Goal: Find contact information: Find contact information

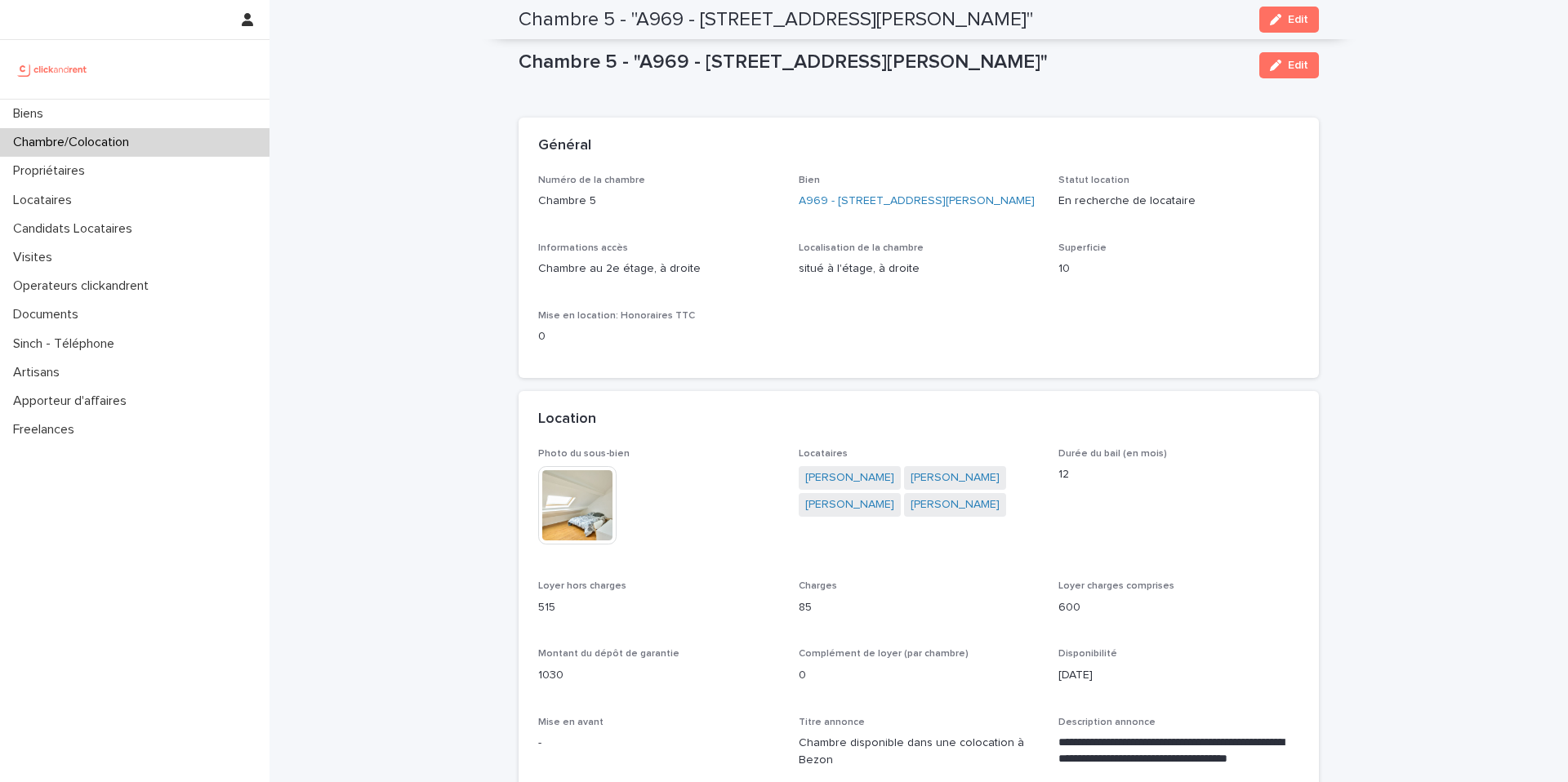
scroll to position [659, 0]
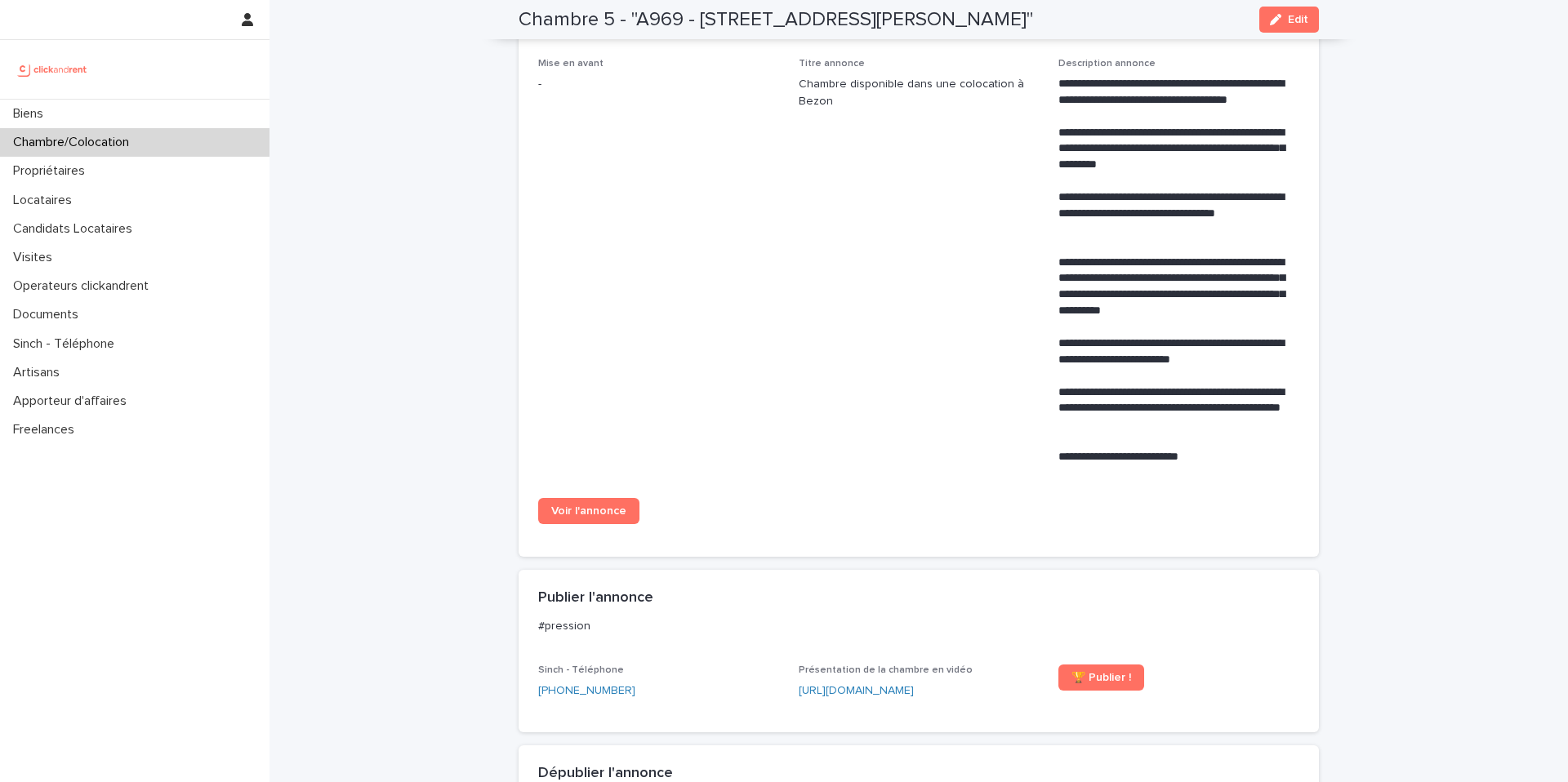
click at [202, 149] on div "Chambre/Colocation" at bounding box center [135, 143] width 269 height 29
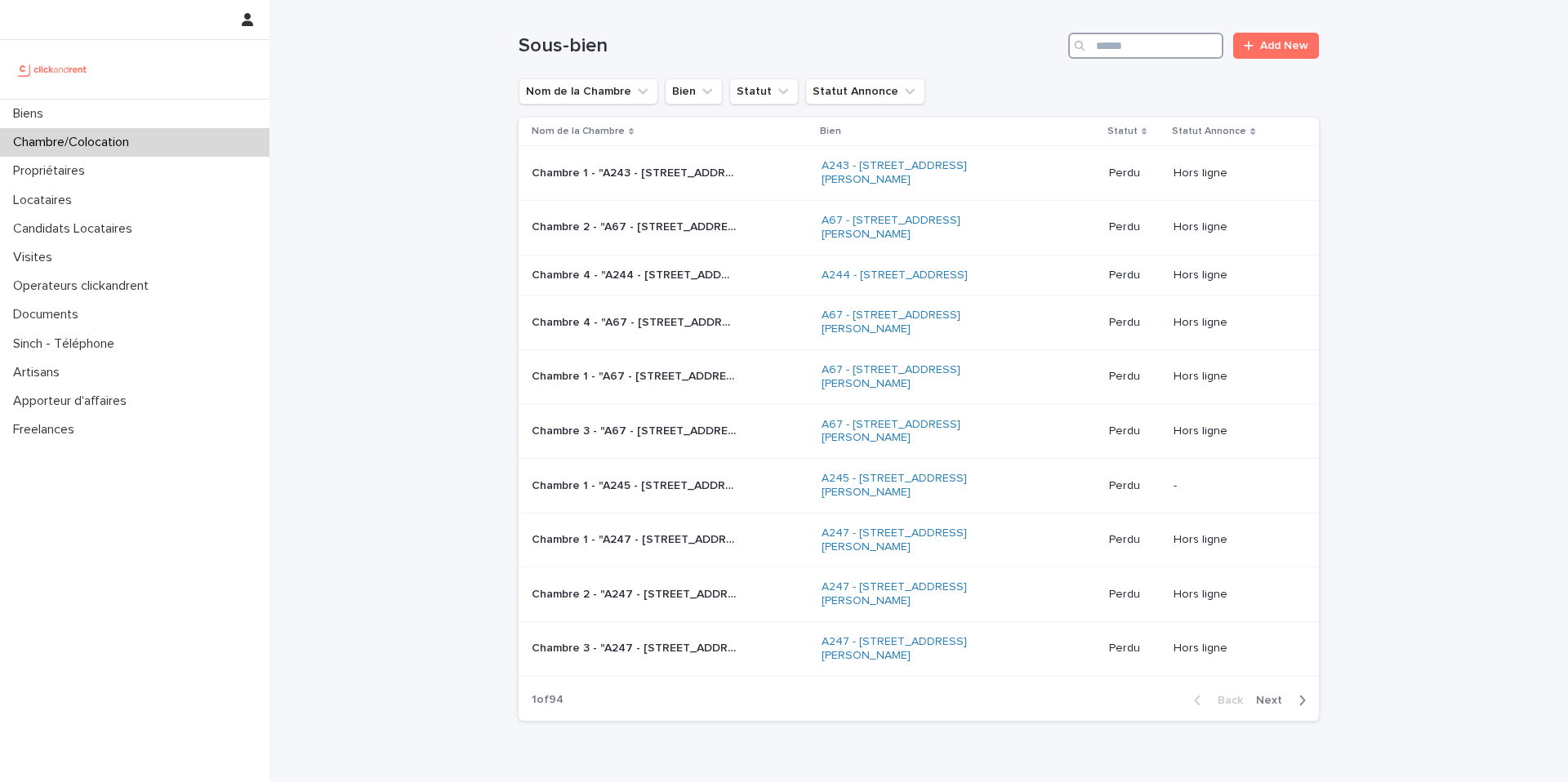
click at [1148, 48] on input "Search" at bounding box center [1146, 45] width 156 height 26
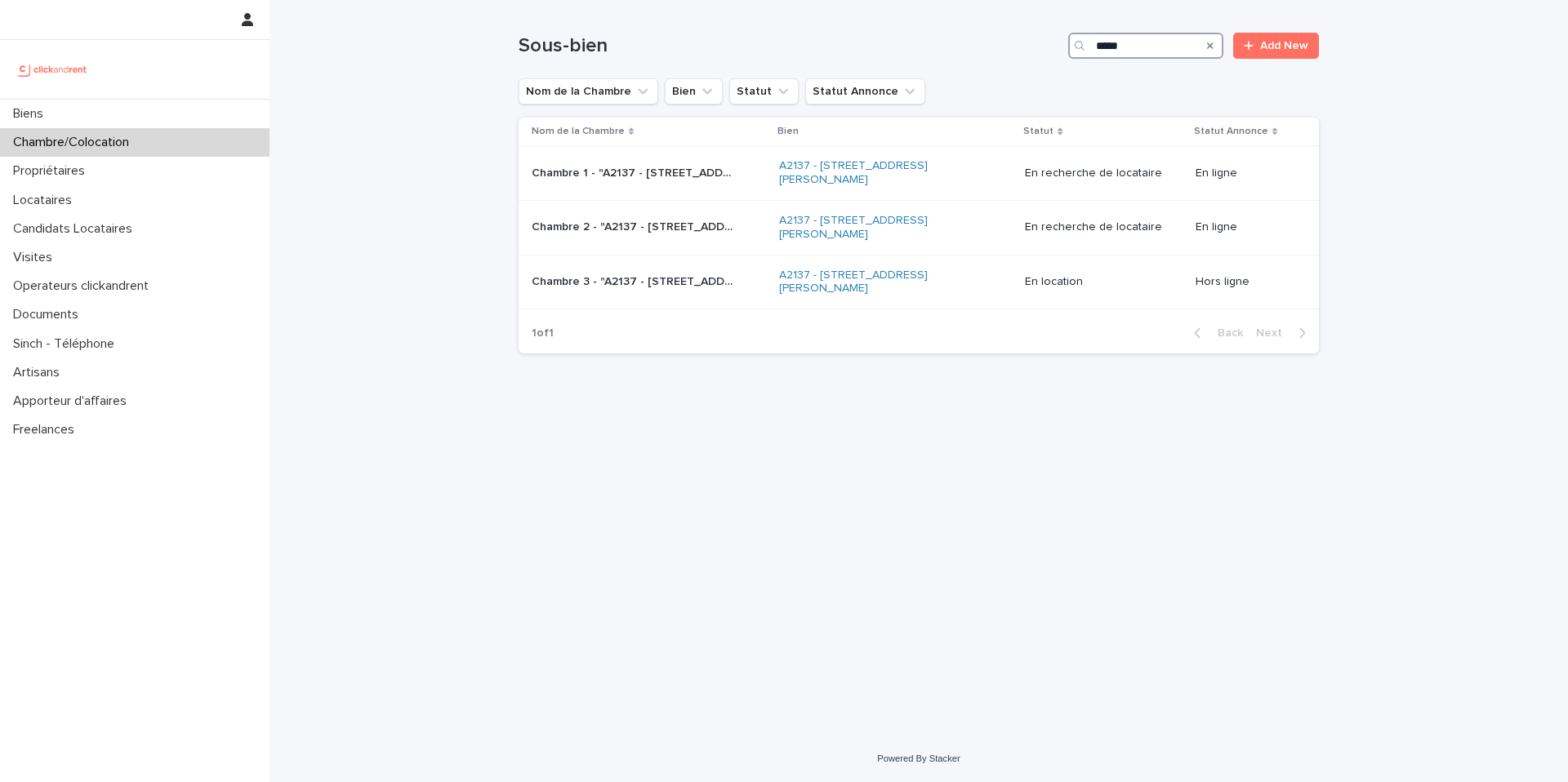
type input "*****"
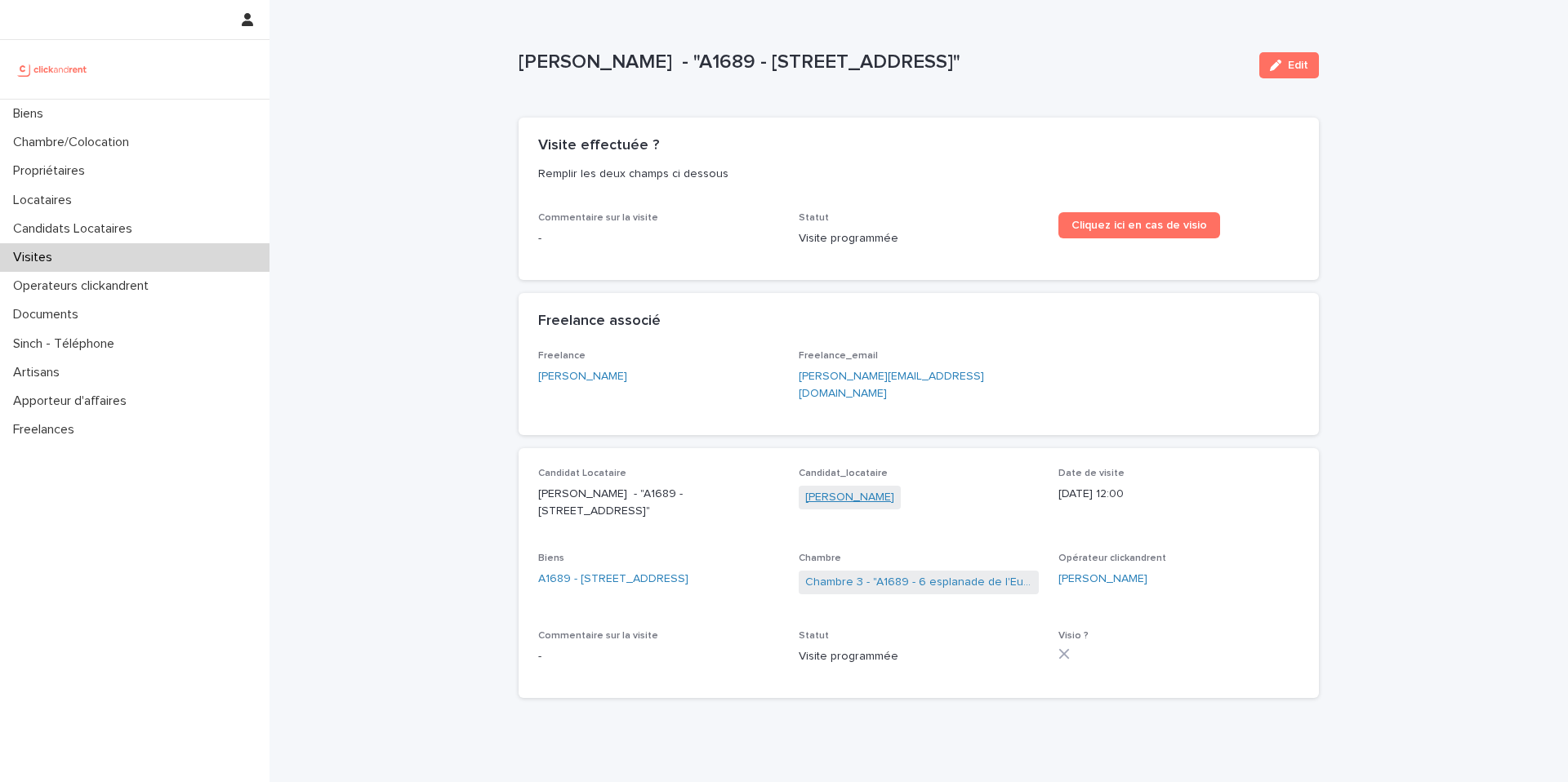
click at [853, 489] on link "Lucas Pedrono" at bounding box center [849, 497] width 89 height 17
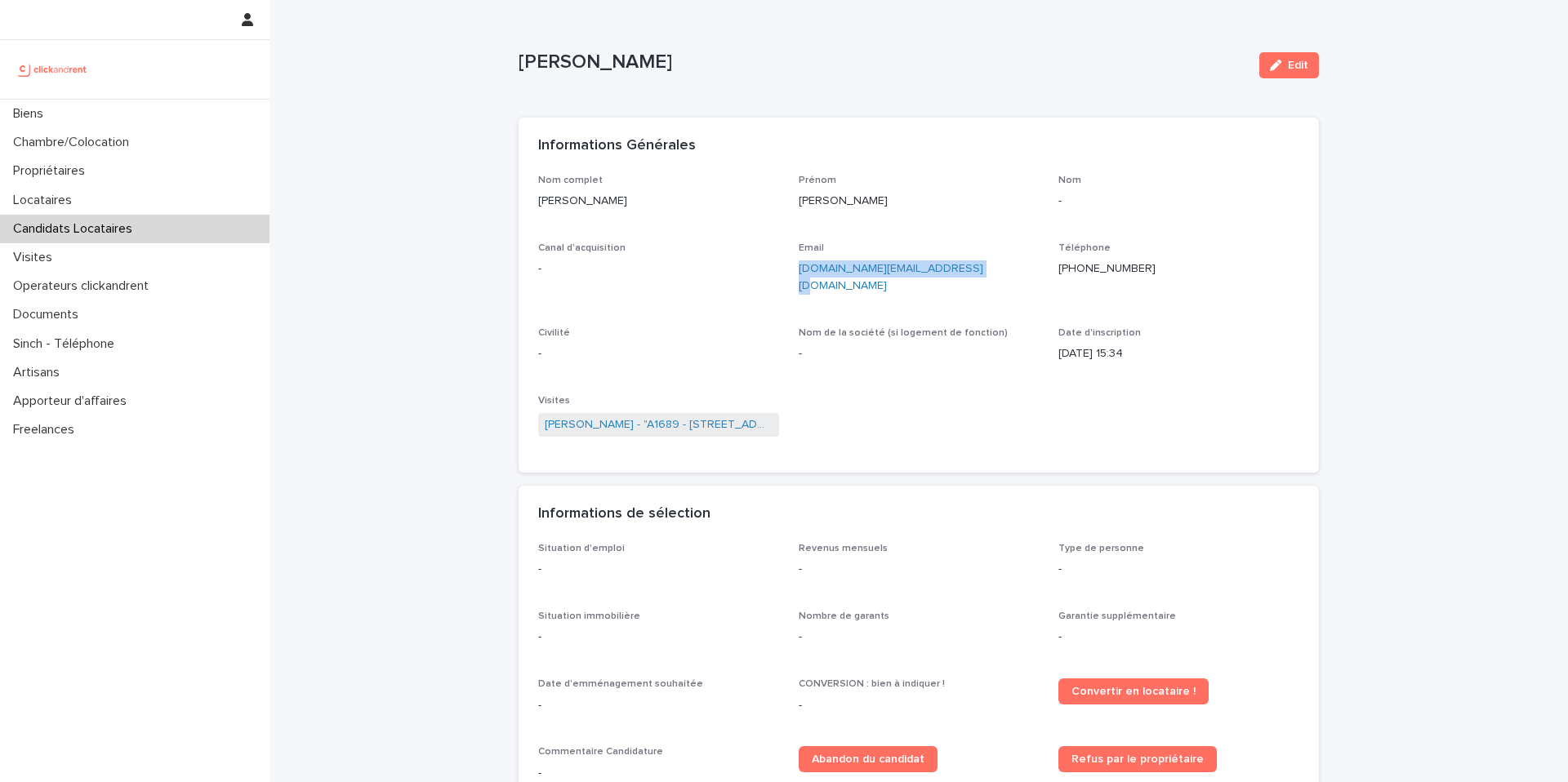
drag, startPoint x: 986, startPoint y: 269, endPoint x: 797, endPoint y: 269, distance: 189.0
click at [797, 269] on div "Nom complet Lucas Pedrono Prénom Lucas Pedrono Nom - Canal d'acquisition - Emai…" at bounding box center [919, 314] width 761 height 279
copy link "lucaspedrono.contact@gmail.com"
